Goal: Task Accomplishment & Management: Use online tool/utility

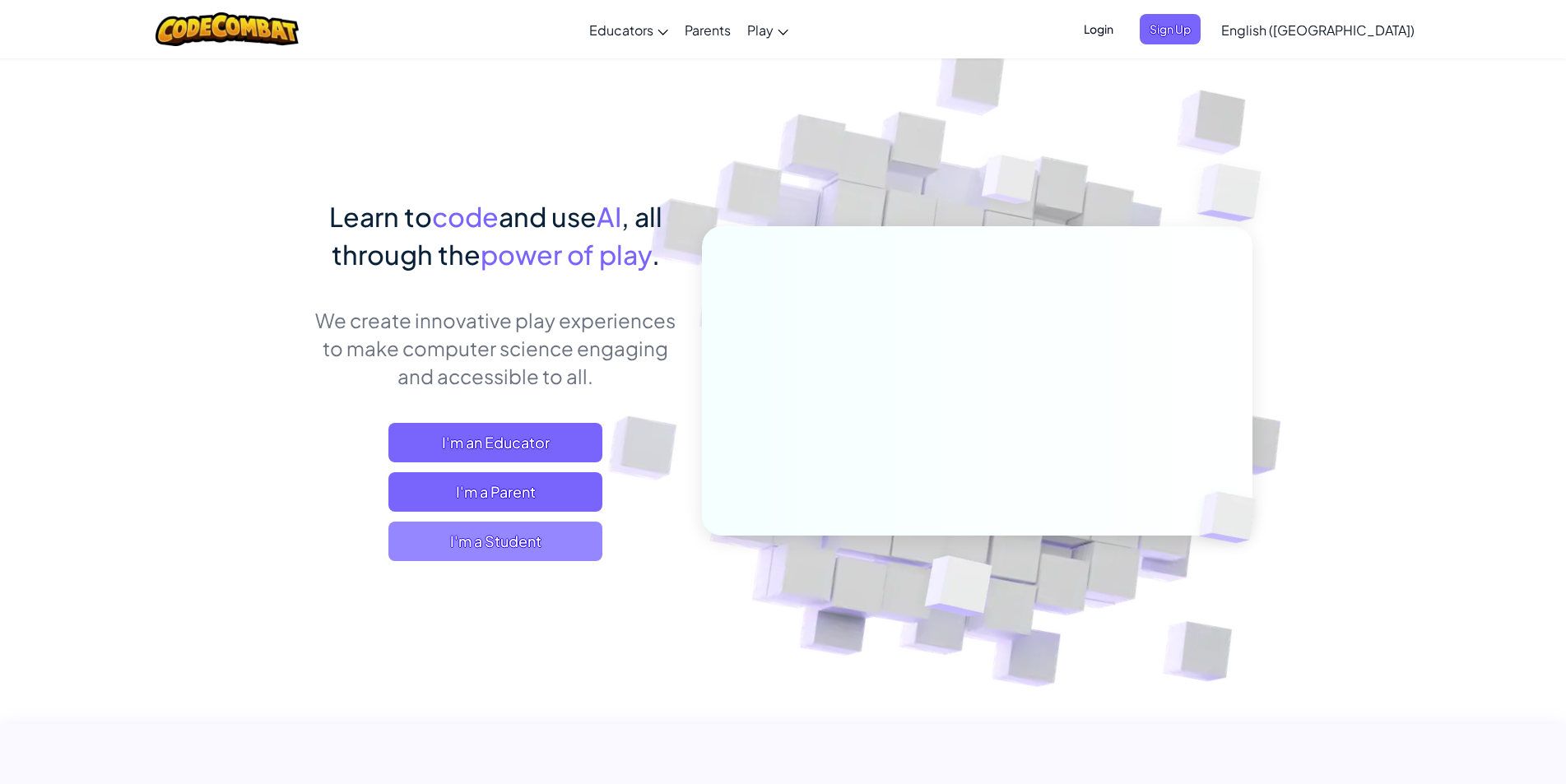
click at [560, 530] on span "I'm a Student" at bounding box center [495, 542] width 214 height 40
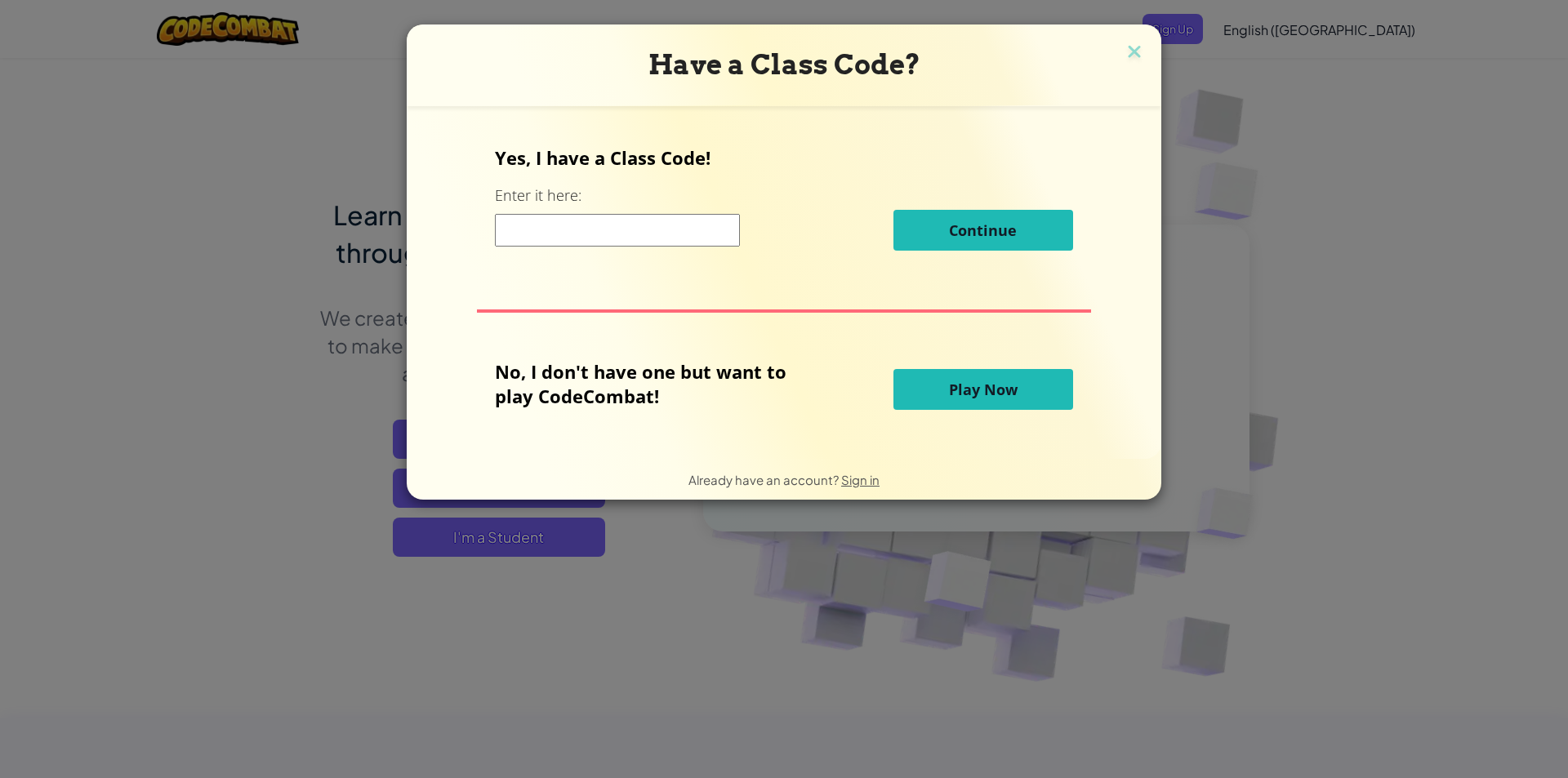
click at [740, 239] on input at bounding box center [618, 230] width 245 height 33
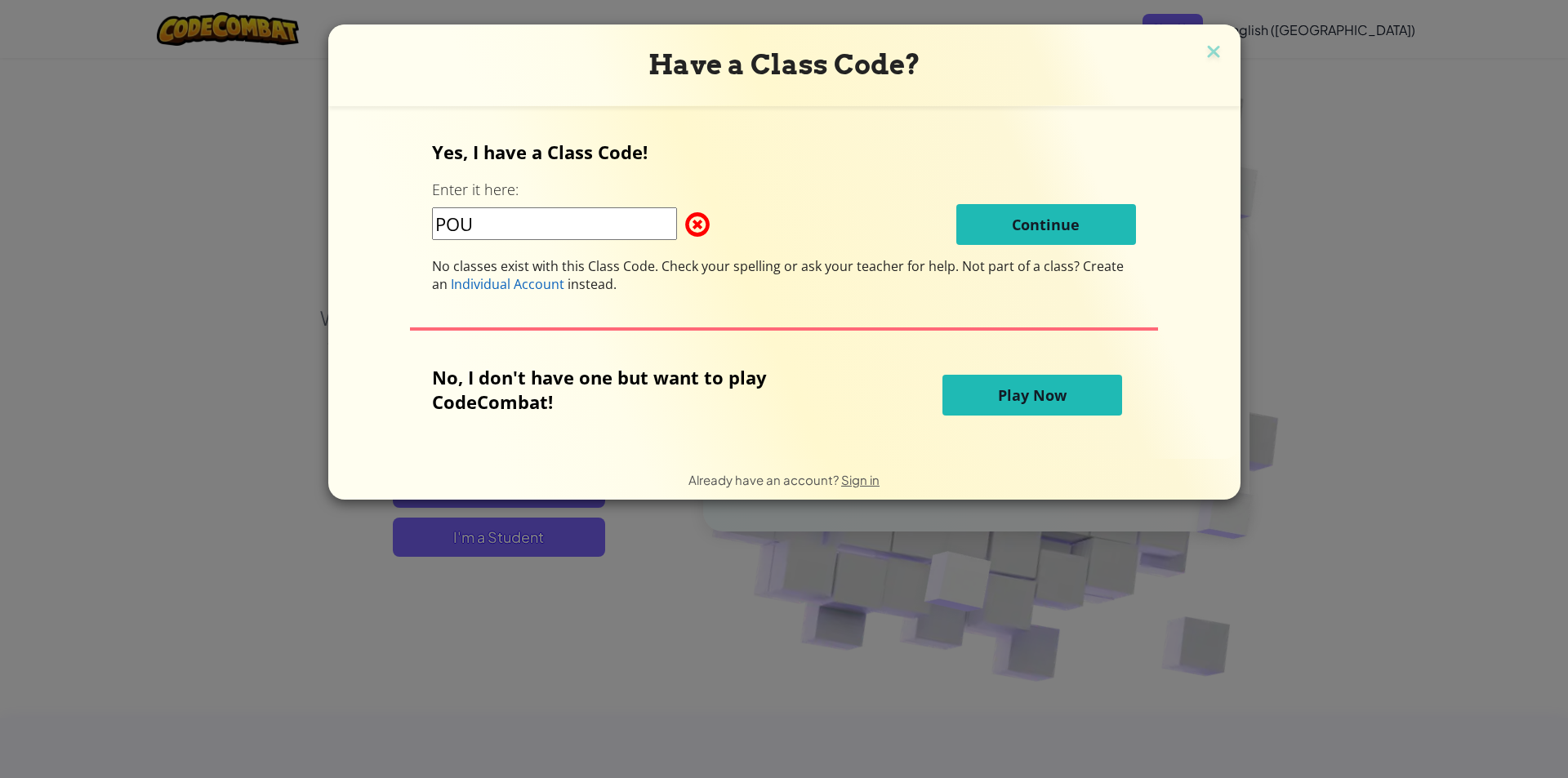
type input "POU"
click at [981, 394] on button "Play Now" at bounding box center [1032, 395] width 180 height 40
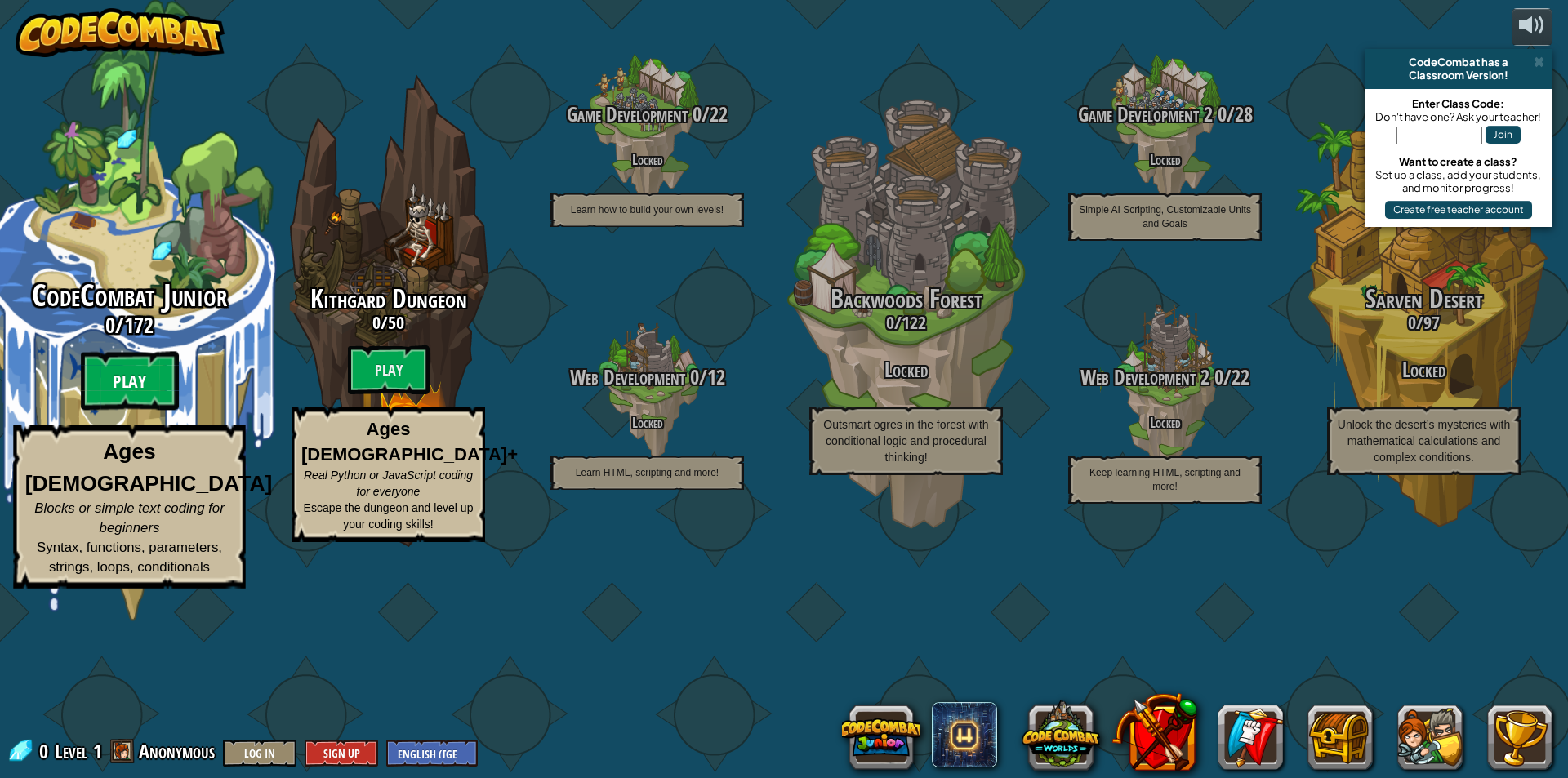
click at [157, 411] on btn "Play" at bounding box center [130, 381] width 98 height 59
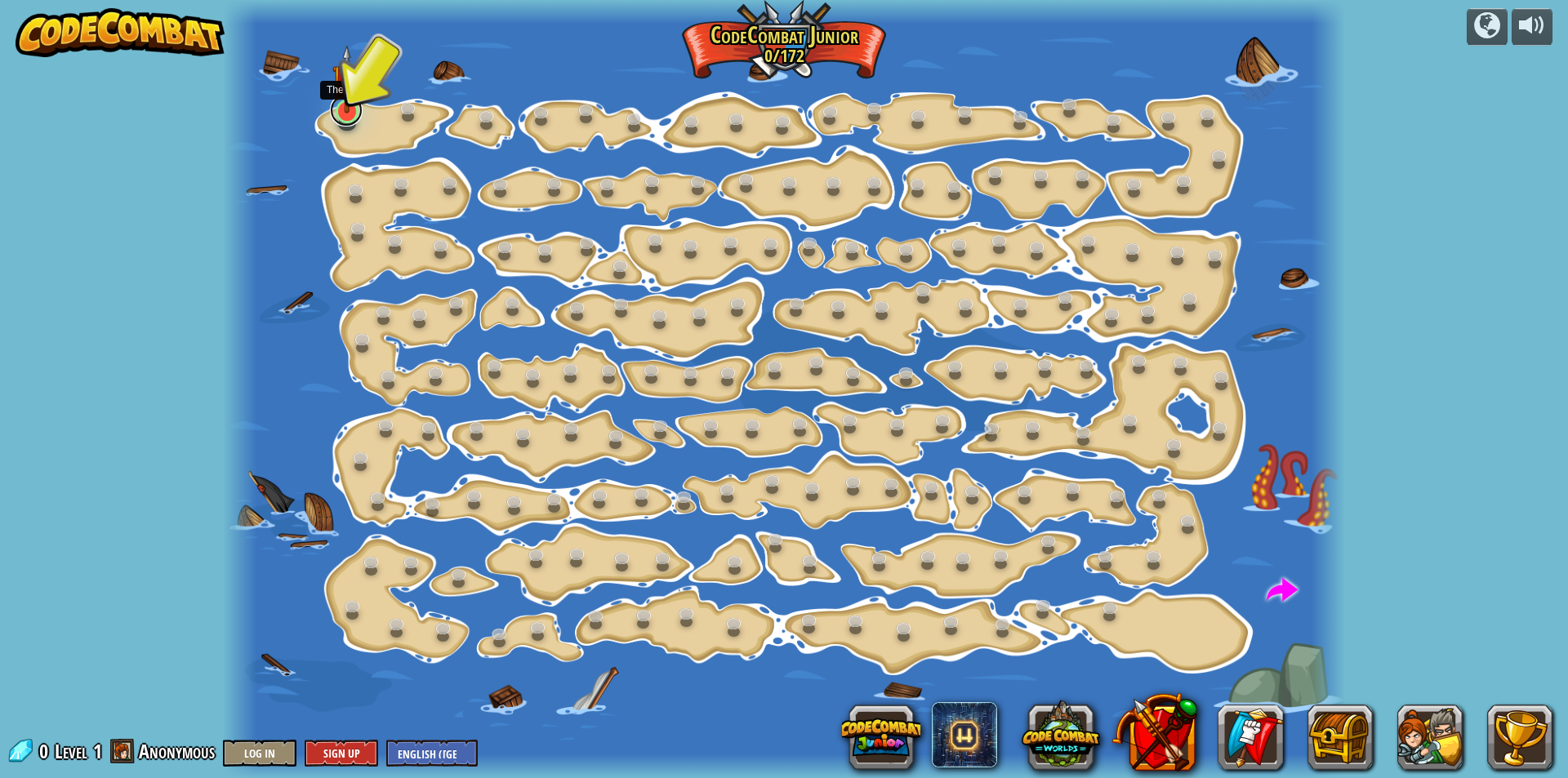
click at [354, 112] on div at bounding box center [346, 111] width 22 height 23
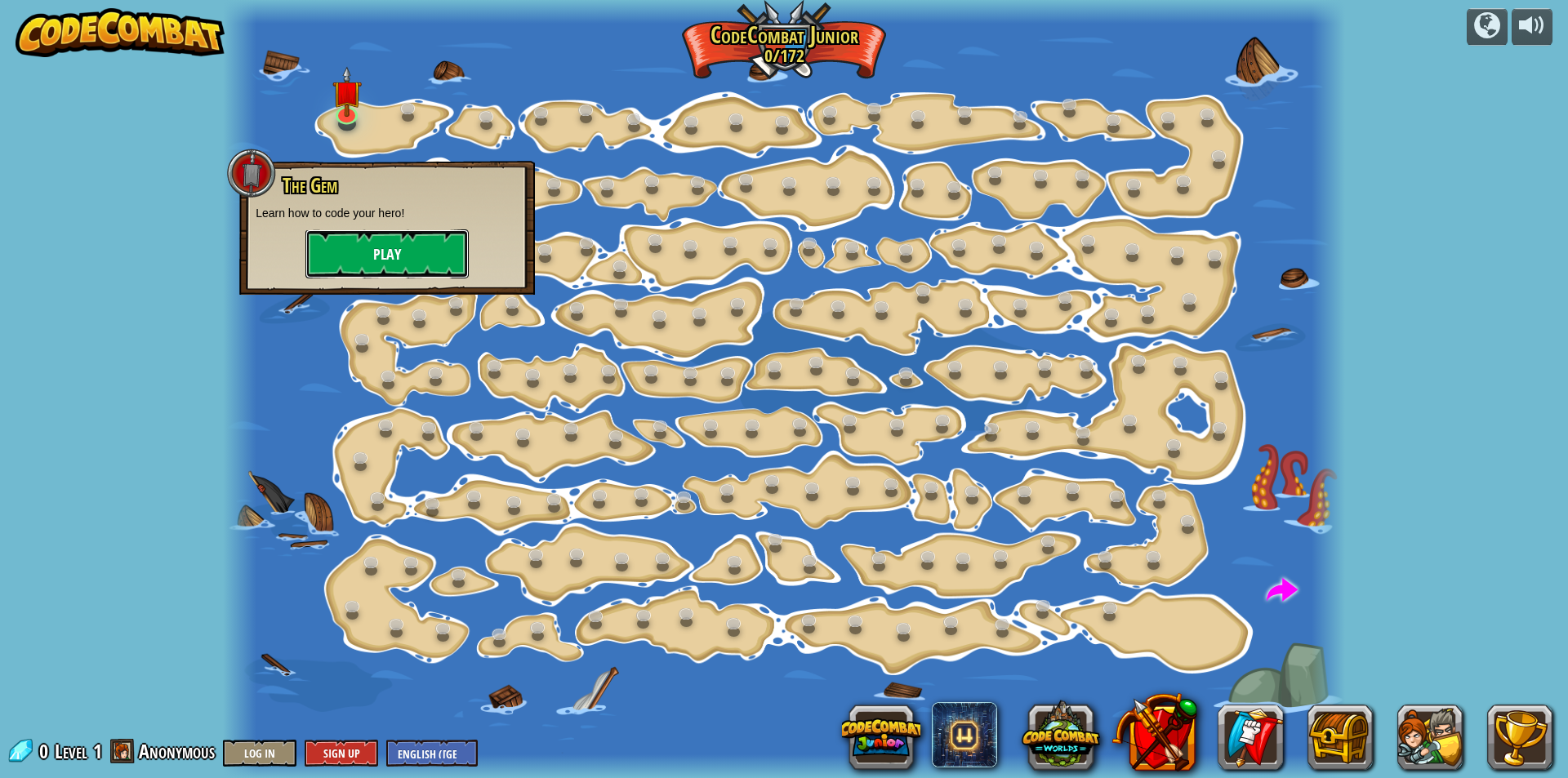
click at [348, 253] on button "Play" at bounding box center [387, 254] width 164 height 49
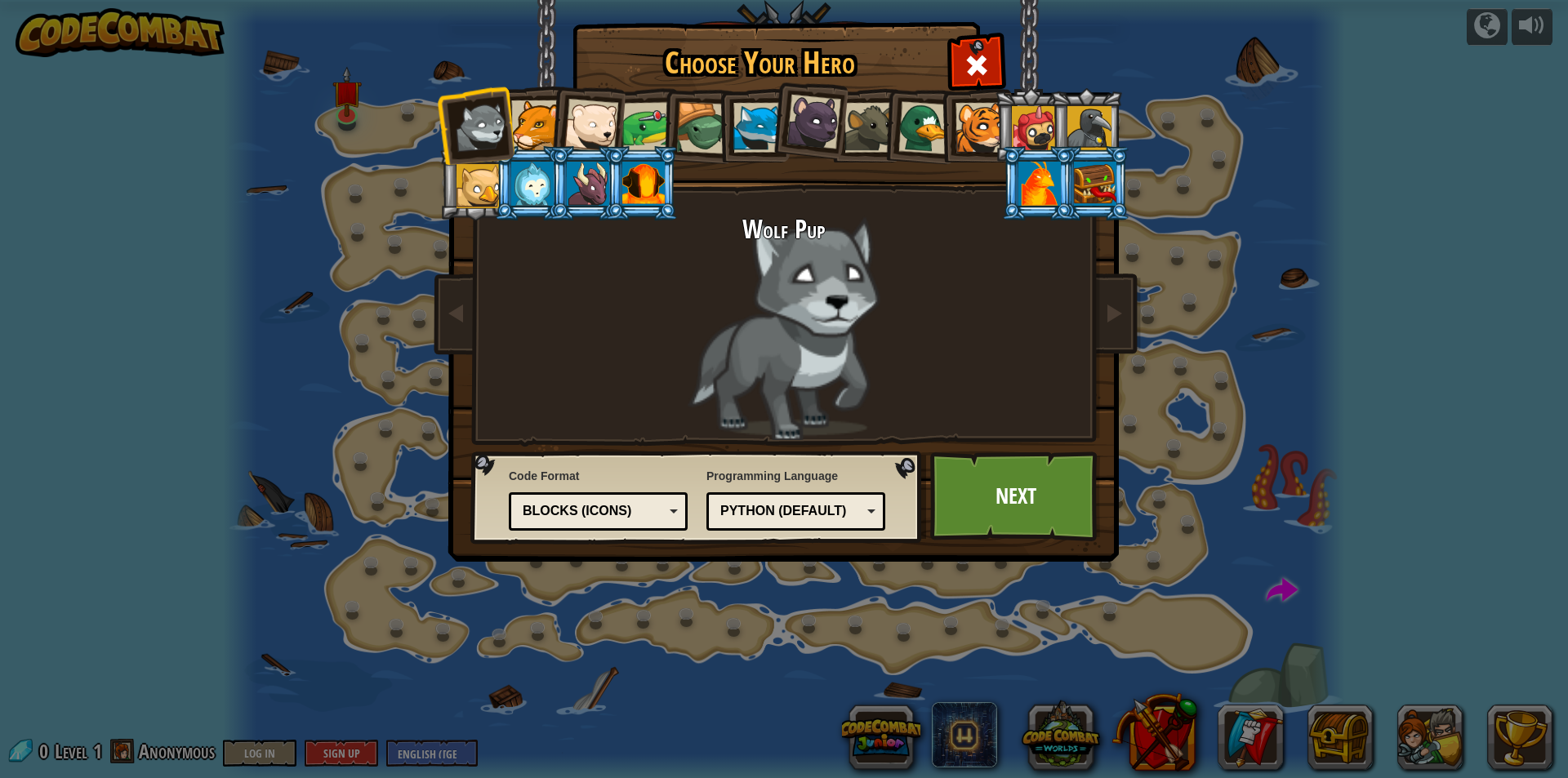
click at [869, 514] on div "Python (Default)" at bounding box center [796, 511] width 158 height 25
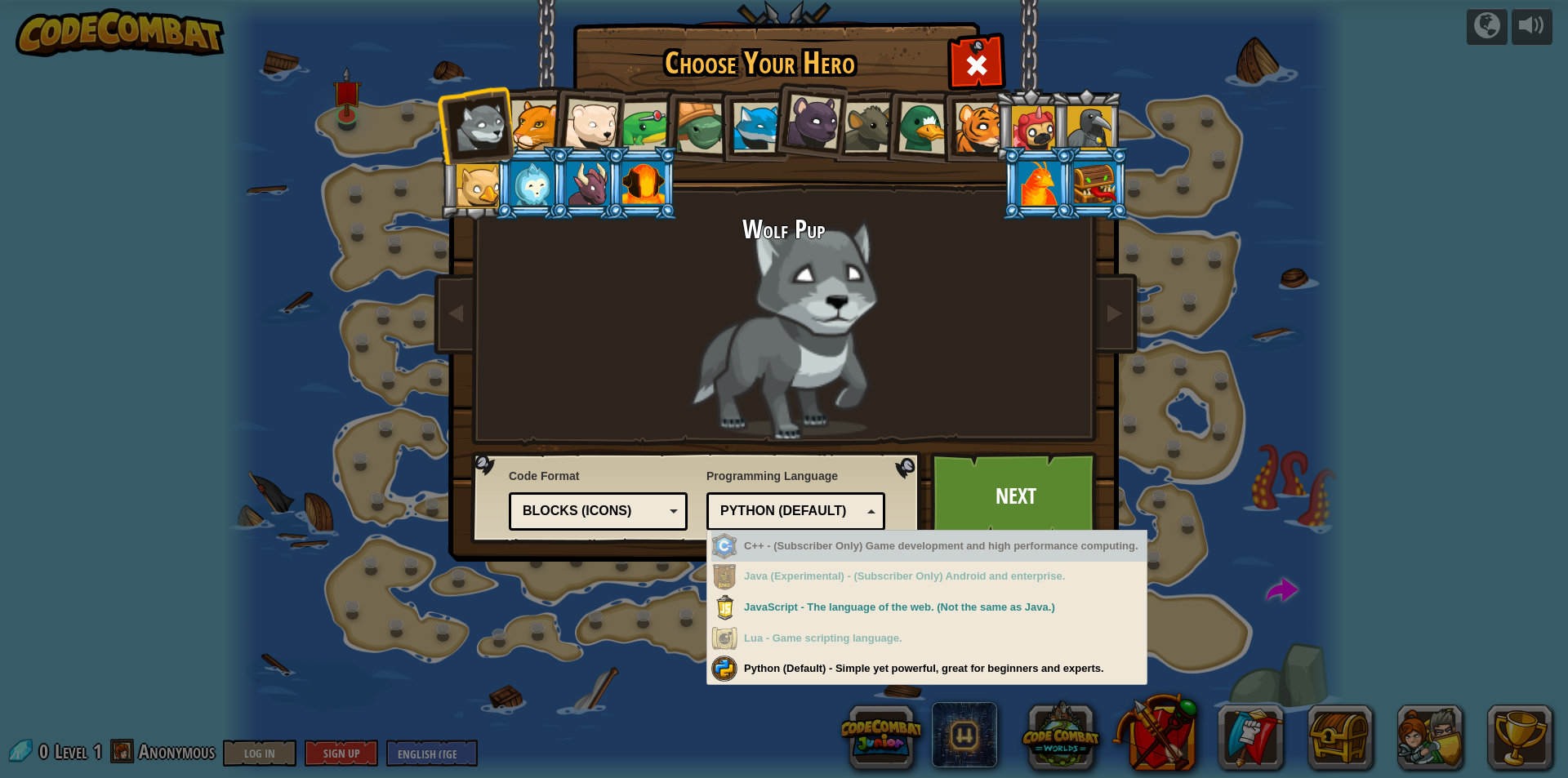
click at [408, 502] on div "Choose Your Hero 0 Wolf Pup Cougar Polar Bear Cub Frog Turtle Blue Fox Panther …" at bounding box center [784, 389] width 1568 height 778
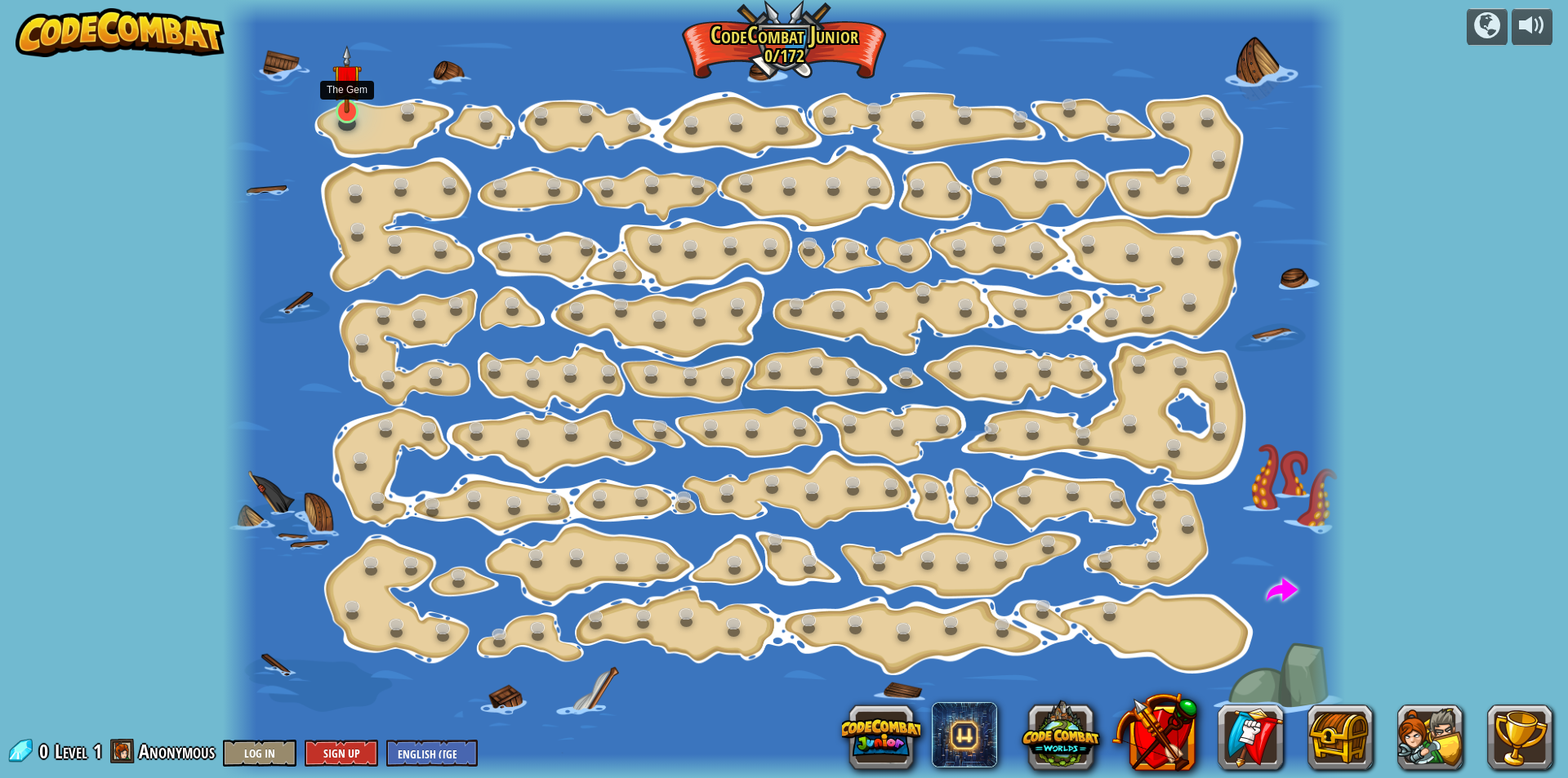
click at [341, 109] on img at bounding box center [347, 79] width 29 height 69
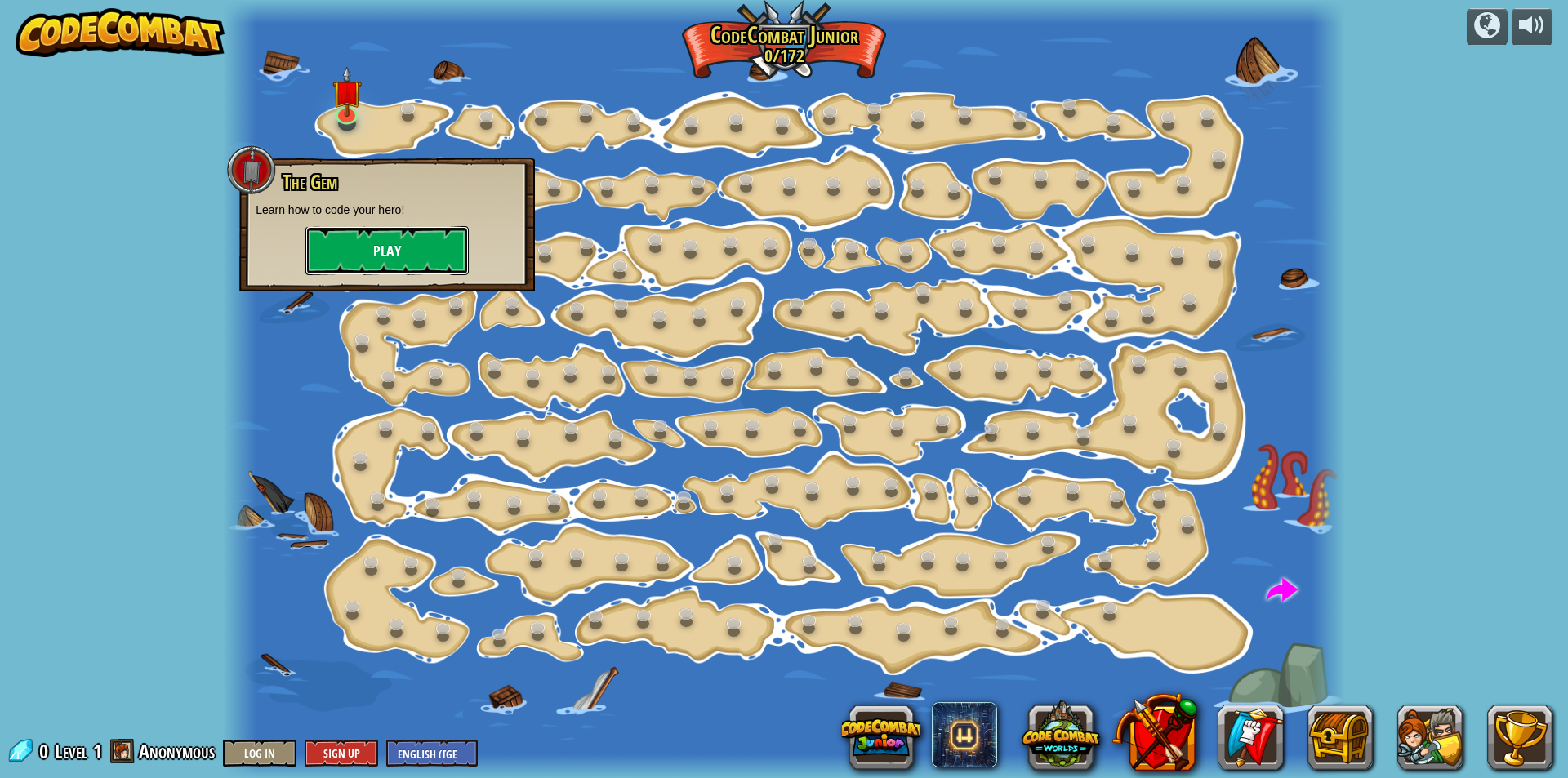
click at [425, 246] on button "Play" at bounding box center [387, 251] width 164 height 49
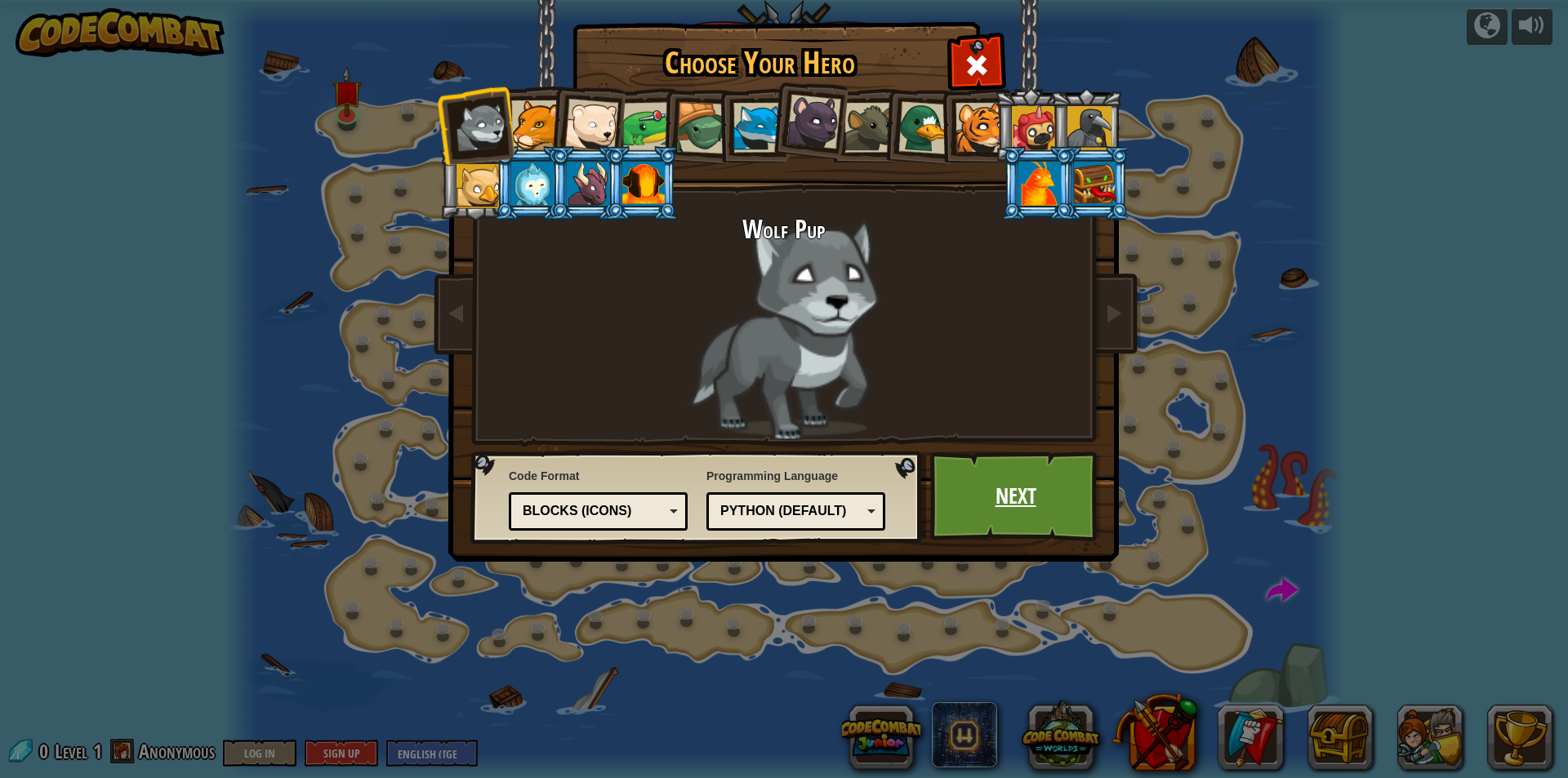
click at [997, 499] on link "Next" at bounding box center [1016, 496] width 171 height 90
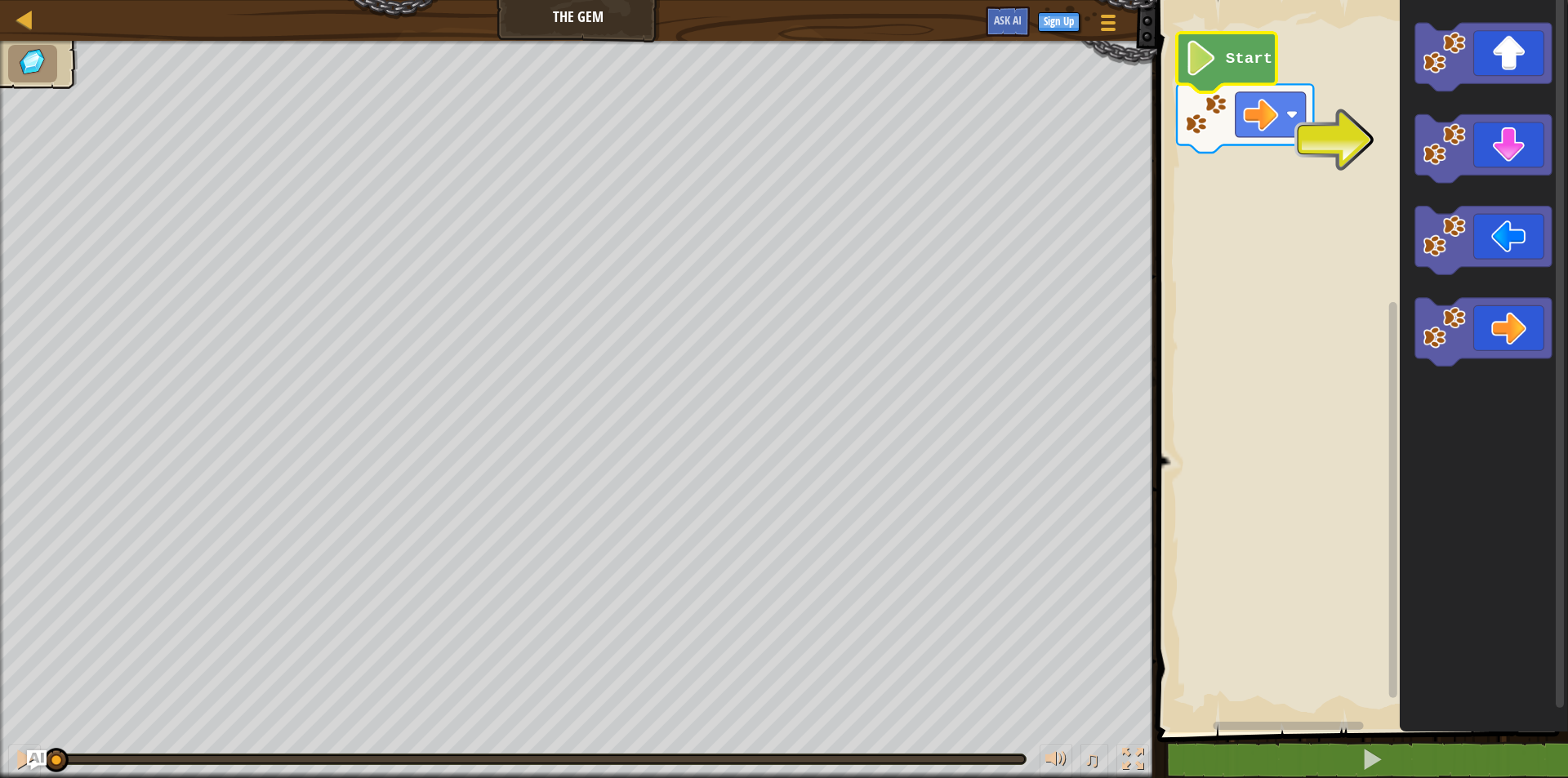
click at [1205, 40] on image "Blockly Workspace" at bounding box center [1201, 57] width 34 height 35
click at [1482, 304] on icon "Blockly Workspace" at bounding box center [1482, 332] width 136 height 69
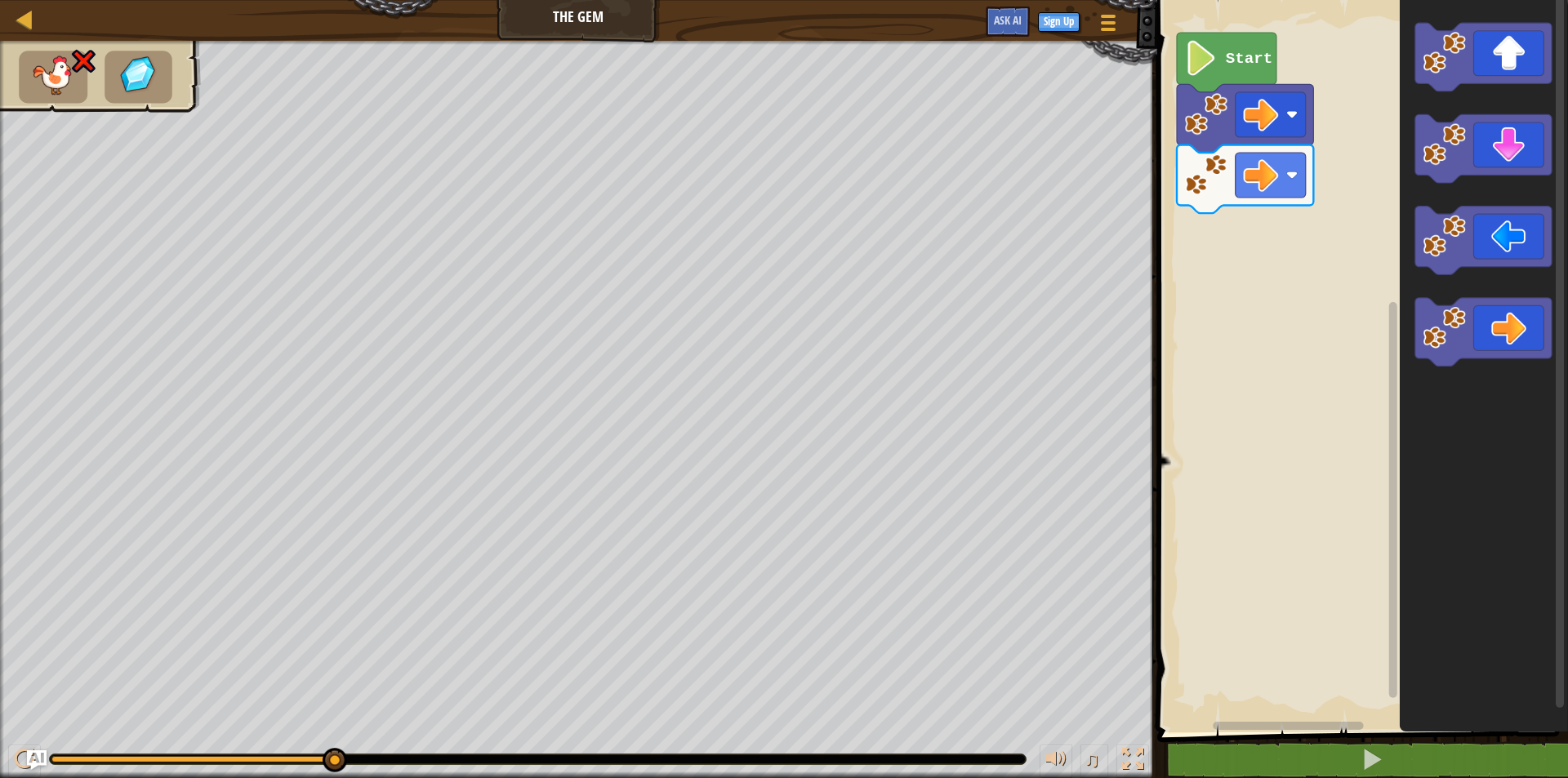
click at [1224, 173] on image "Blockly Workspace" at bounding box center [1206, 175] width 43 height 43
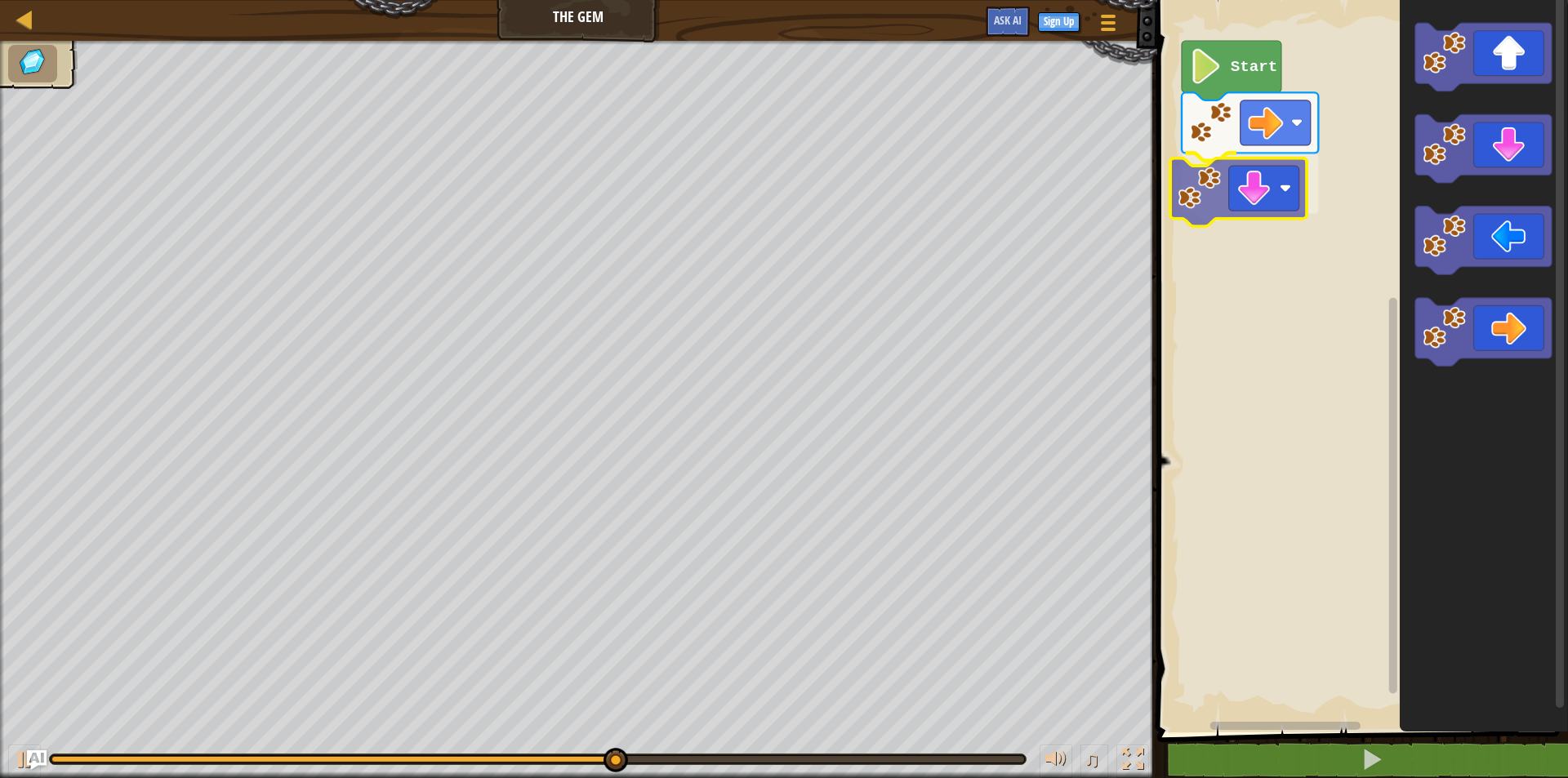
click at [1205, 209] on div "Start" at bounding box center [1360, 362] width 416 height 740
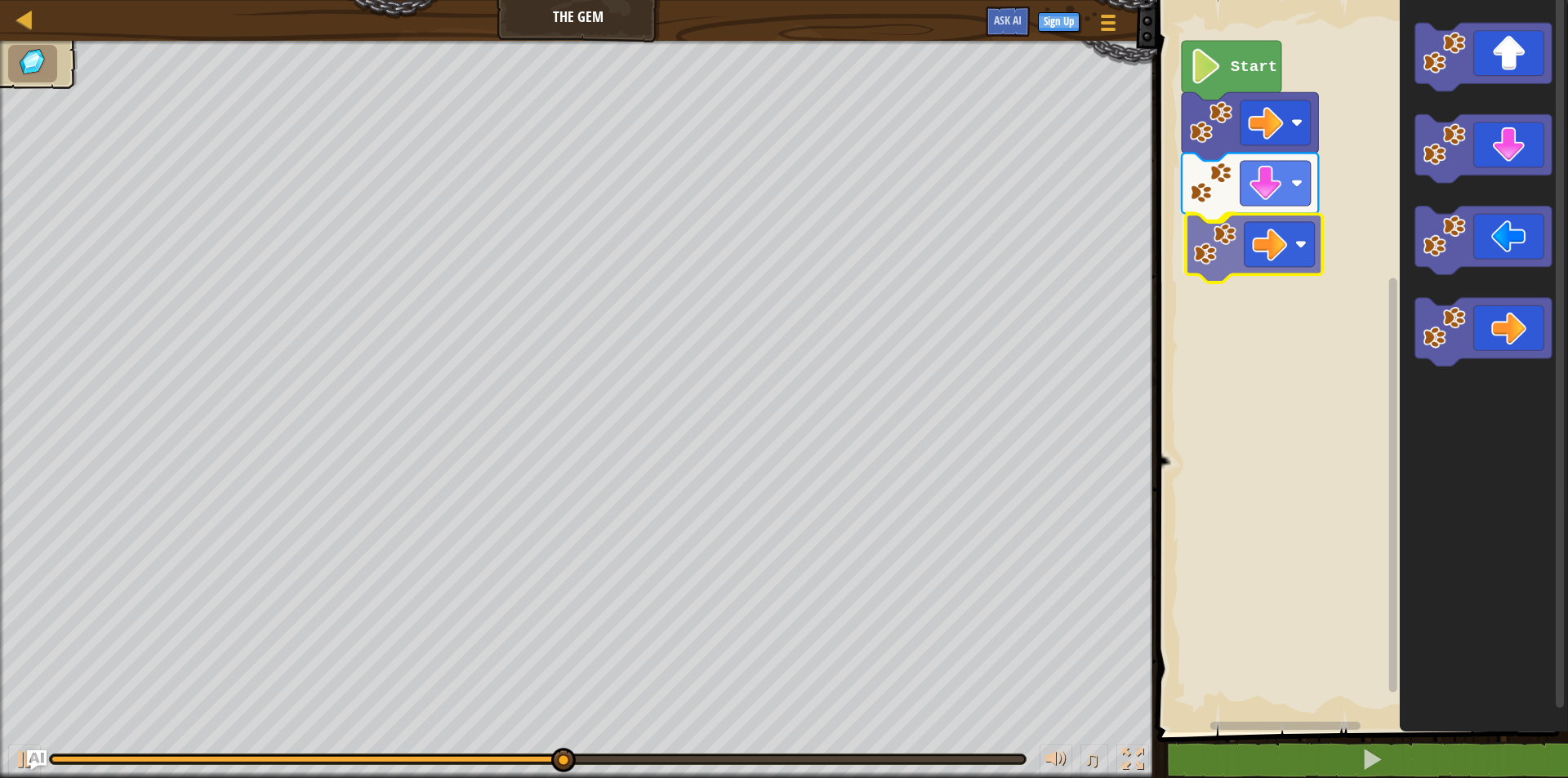
click at [1280, 249] on div "Start" at bounding box center [1360, 362] width 416 height 740
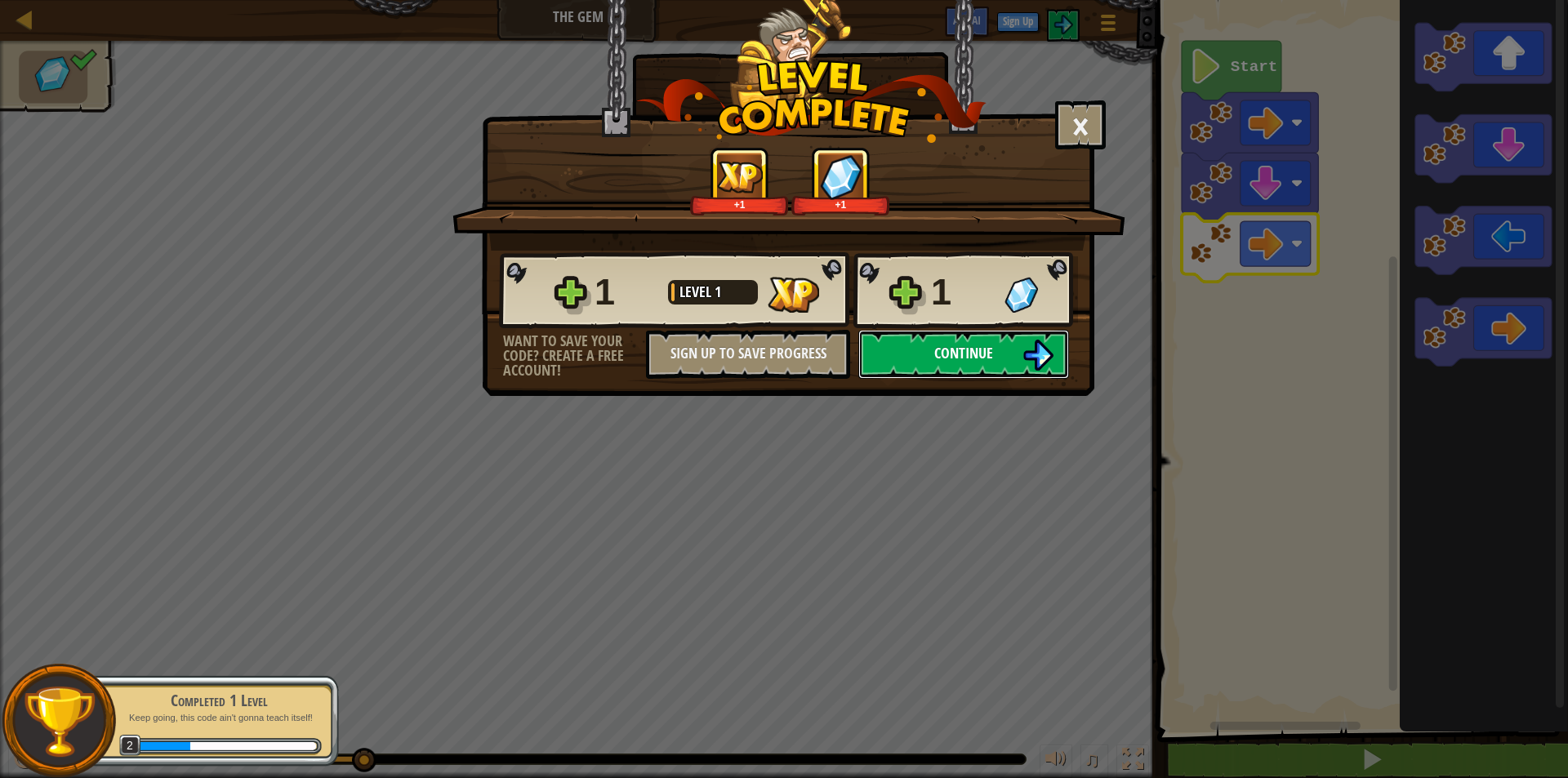
click at [975, 346] on span "Continue" at bounding box center [964, 353] width 59 height 21
